Goal: Information Seeking & Learning: Learn about a topic

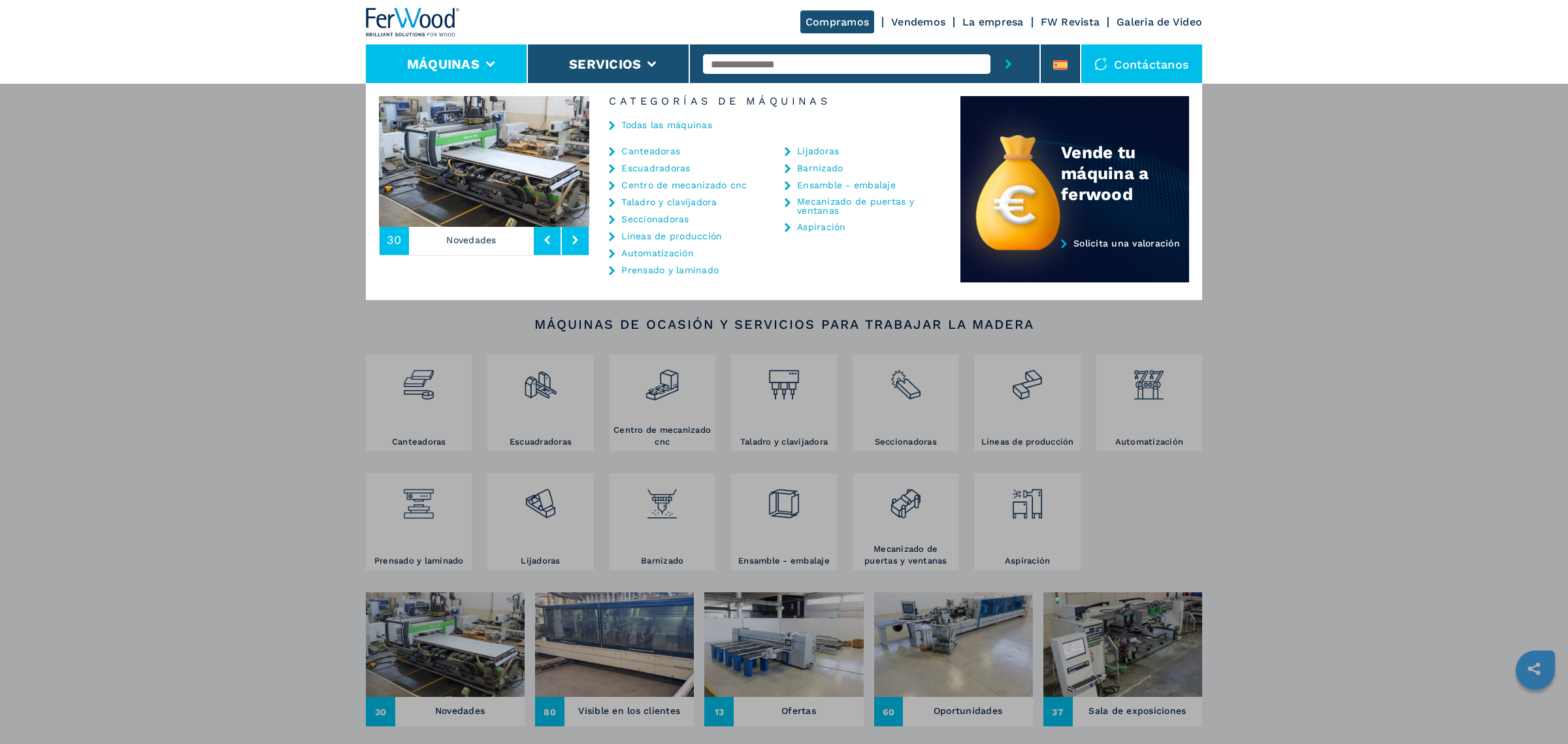
click at [680, 187] on link "Centro de mecanizado cnc" at bounding box center [685, 184] width 126 height 9
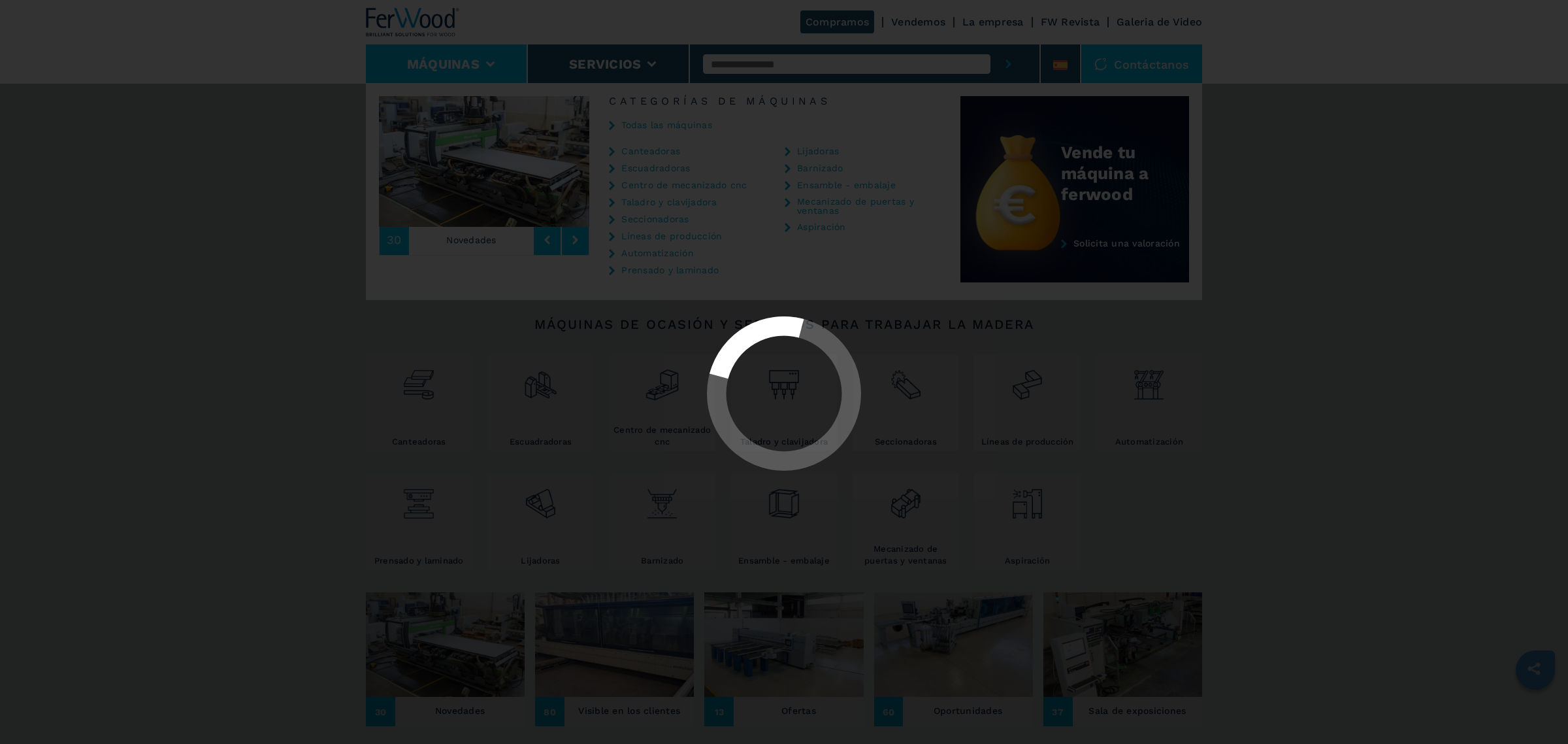
select select "**********"
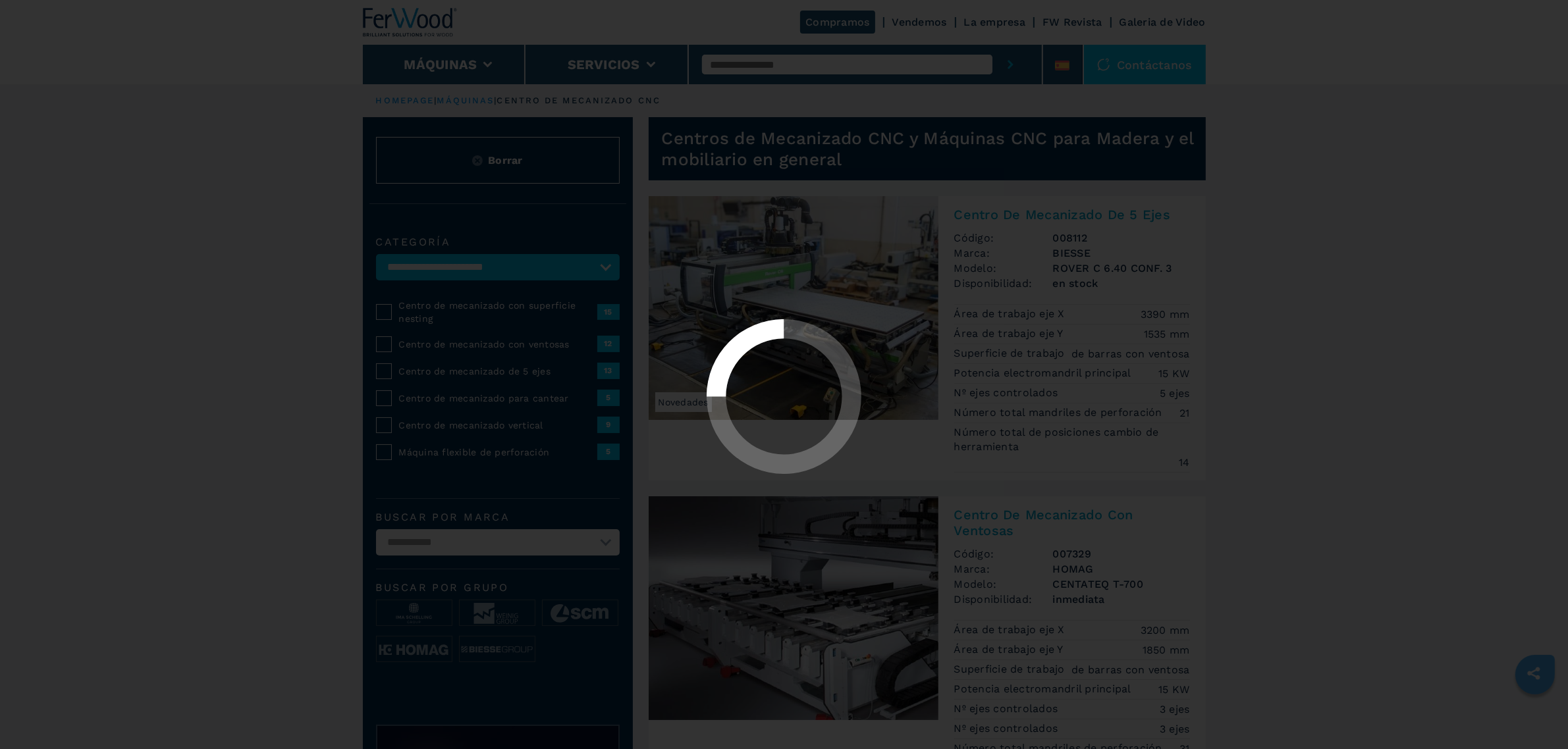
select select "**********"
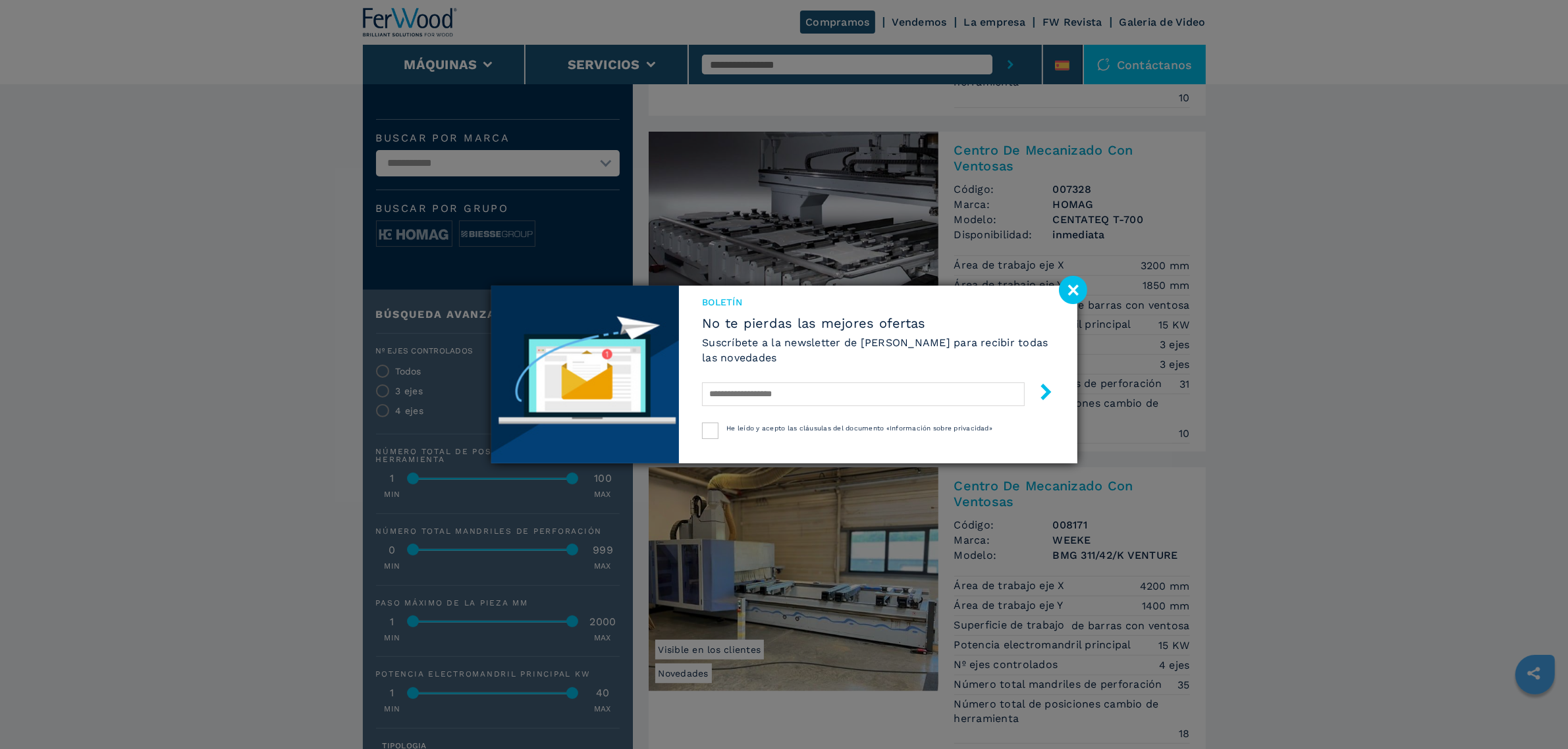
scroll to position [412, 0]
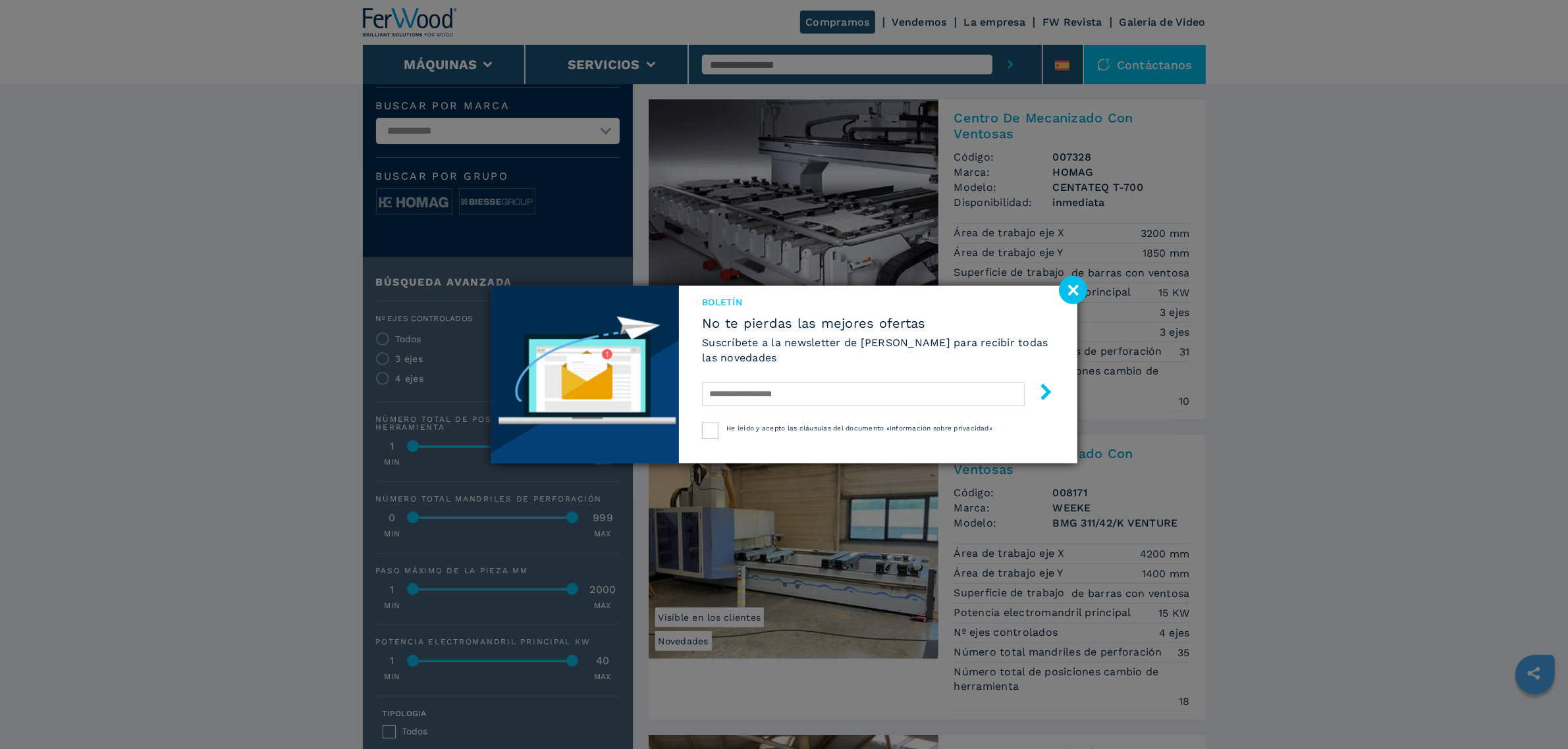
click at [1074, 291] on image at bounding box center [1072, 290] width 28 height 28
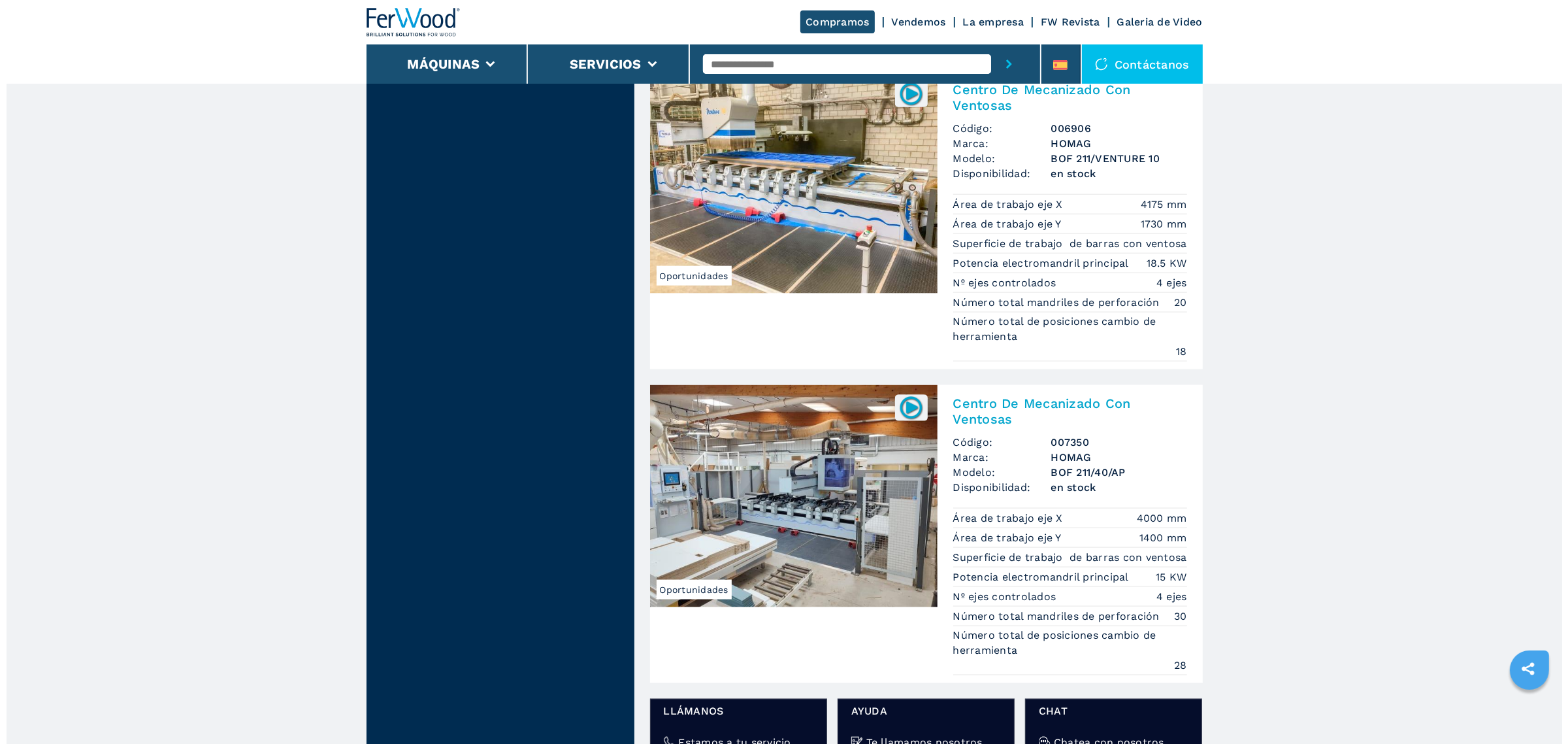
scroll to position [2046, 0]
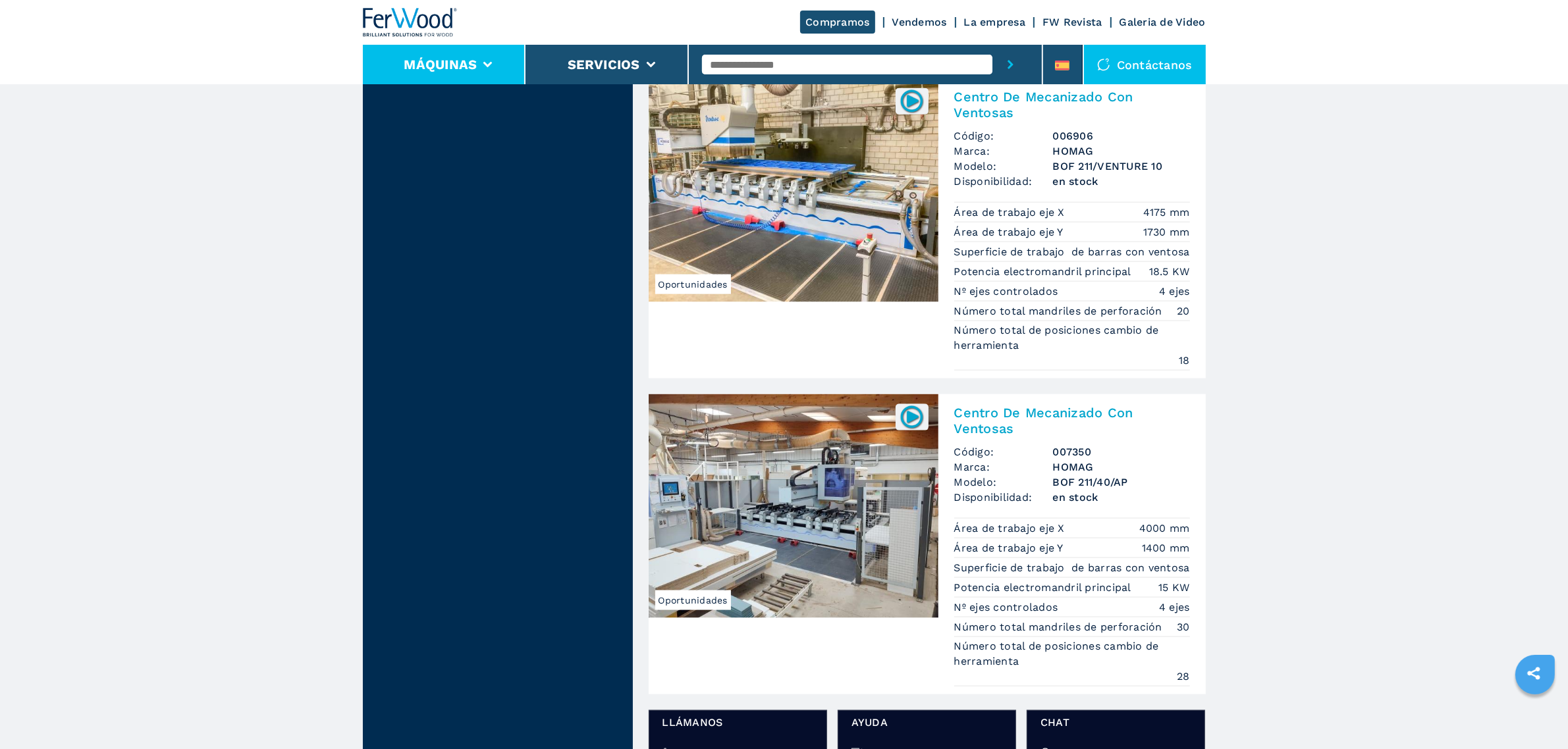
click at [491, 62] on icon at bounding box center [487, 64] width 9 height 6
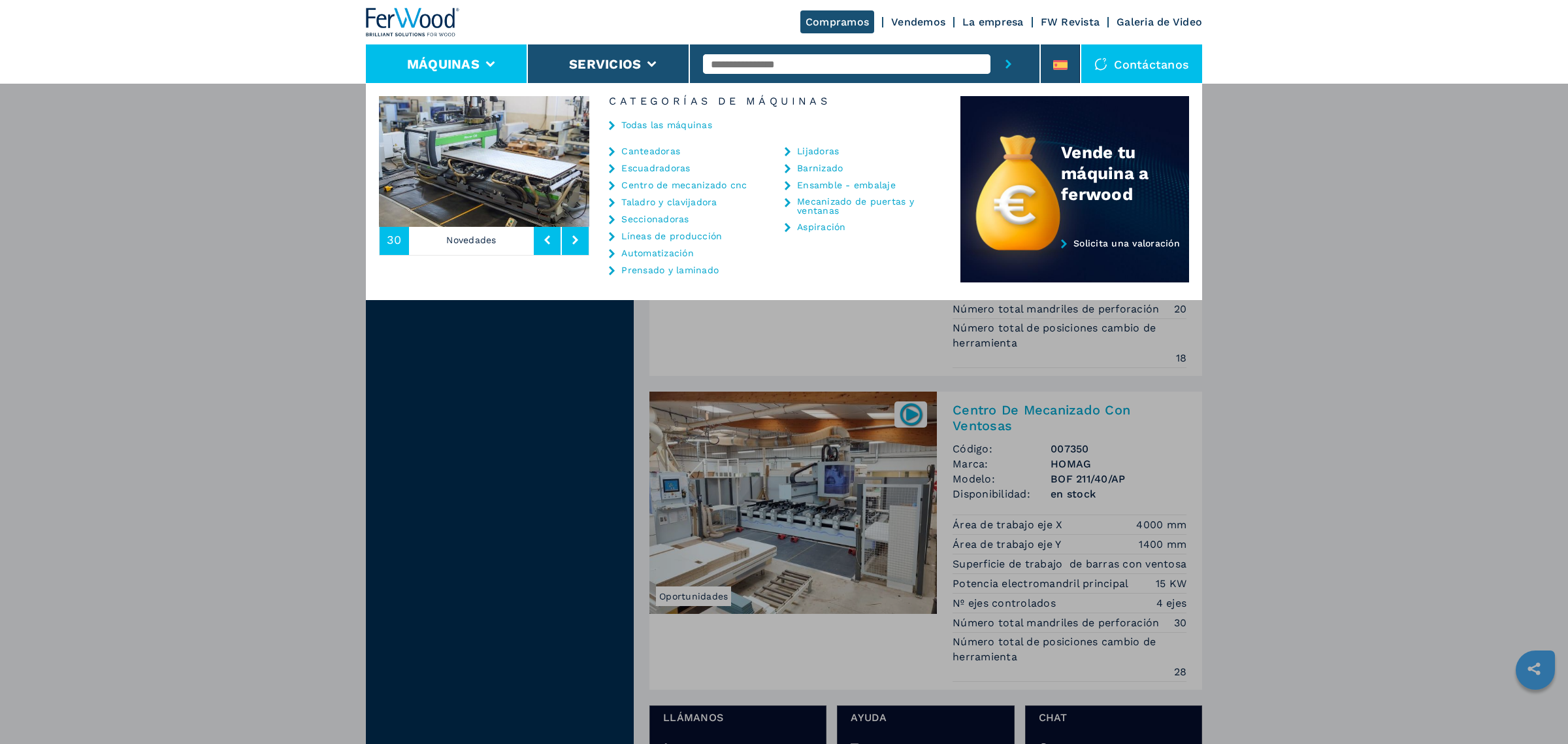
click at [688, 182] on link "Centro de mecanizado cnc" at bounding box center [685, 184] width 126 height 9
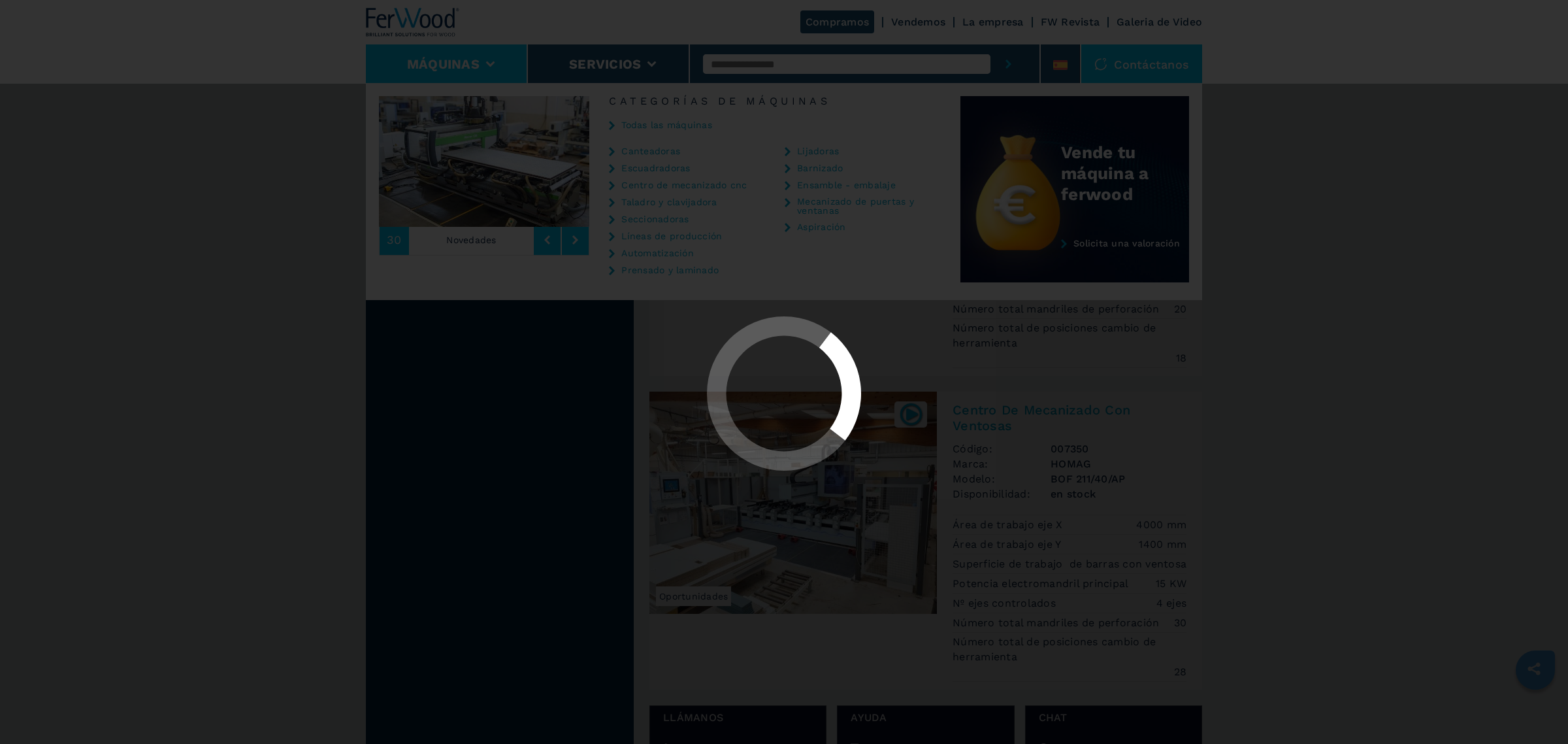
scroll to position [0, 0]
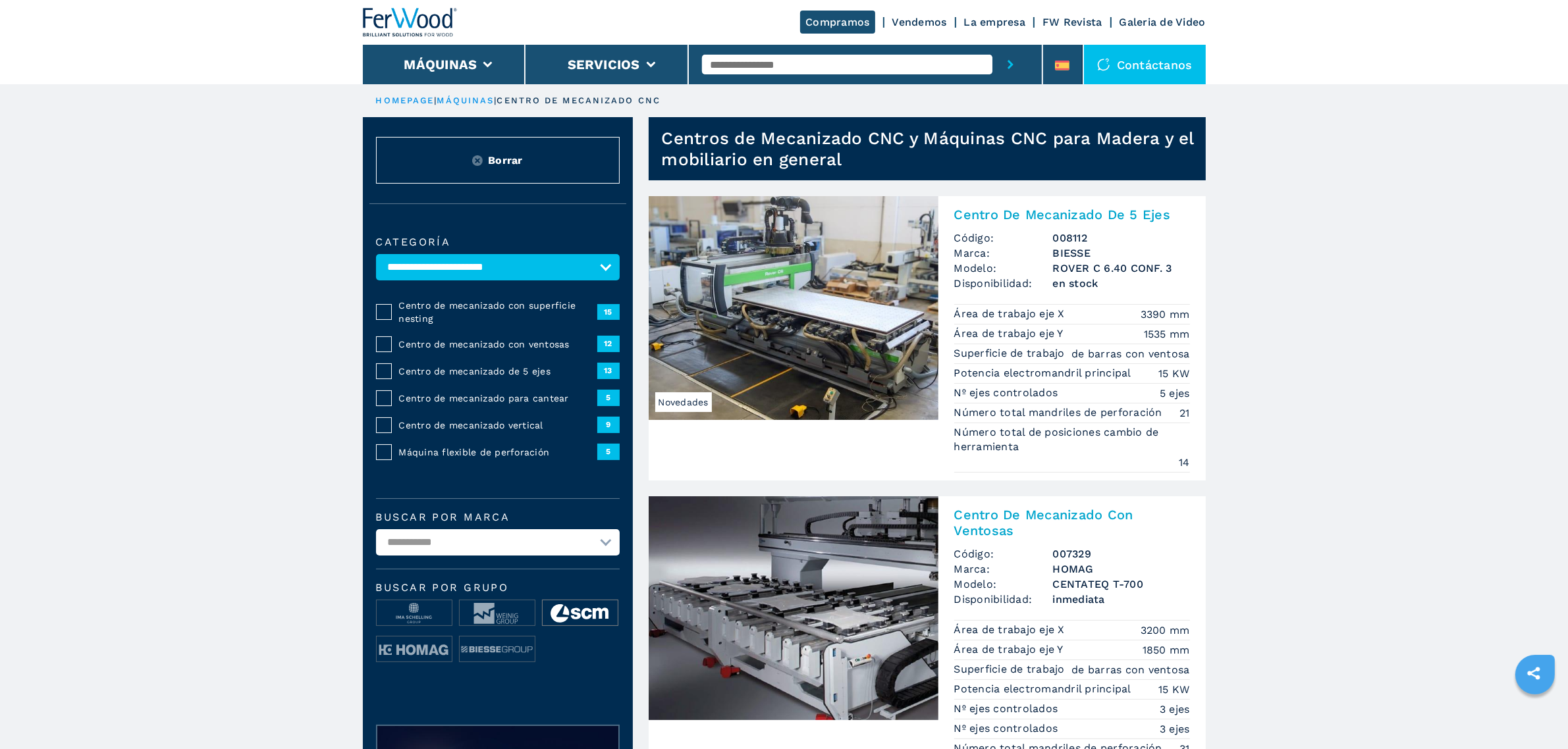
click at [564, 610] on img at bounding box center [580, 612] width 75 height 26
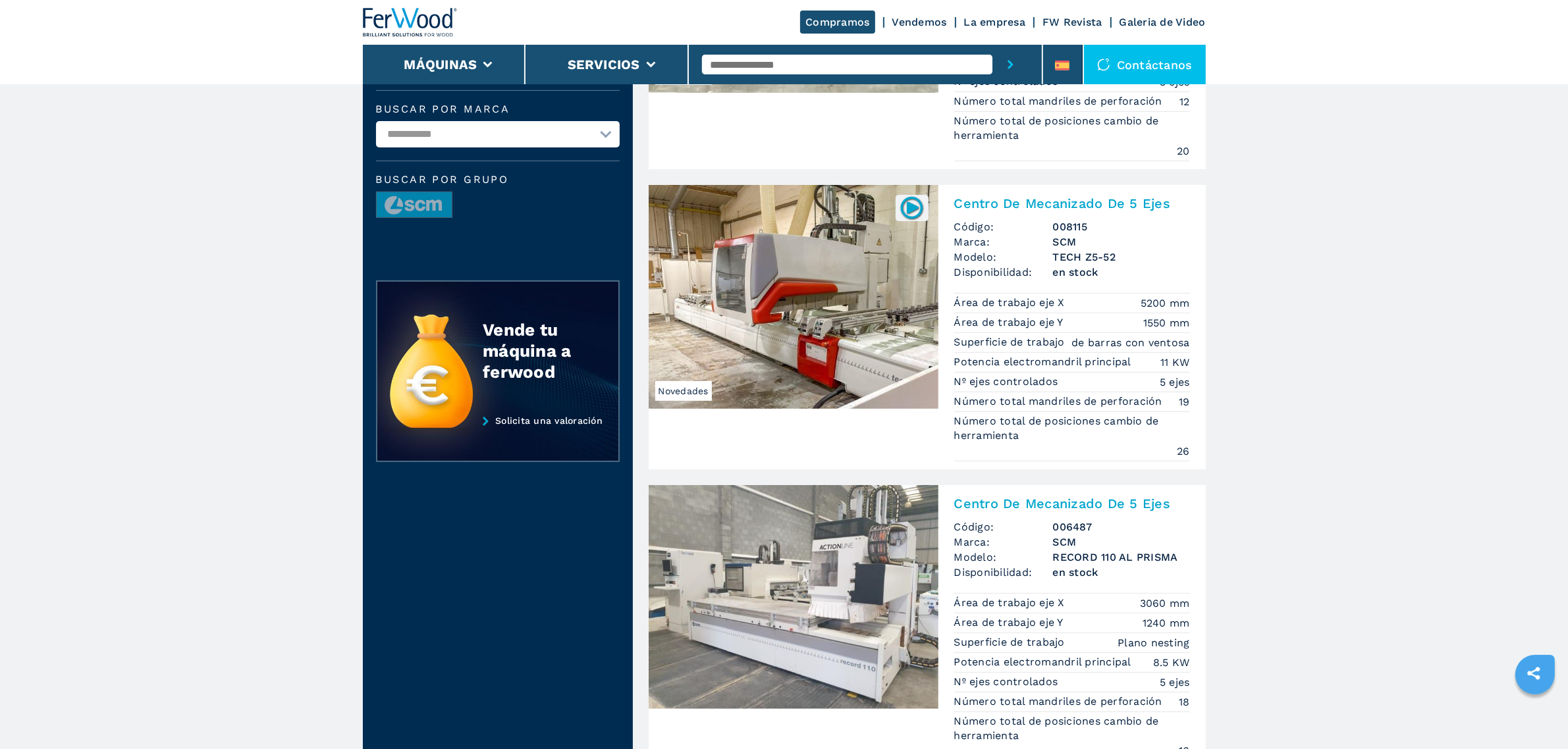
scroll to position [329, 0]
